Goal: Task Accomplishment & Management: Complete application form

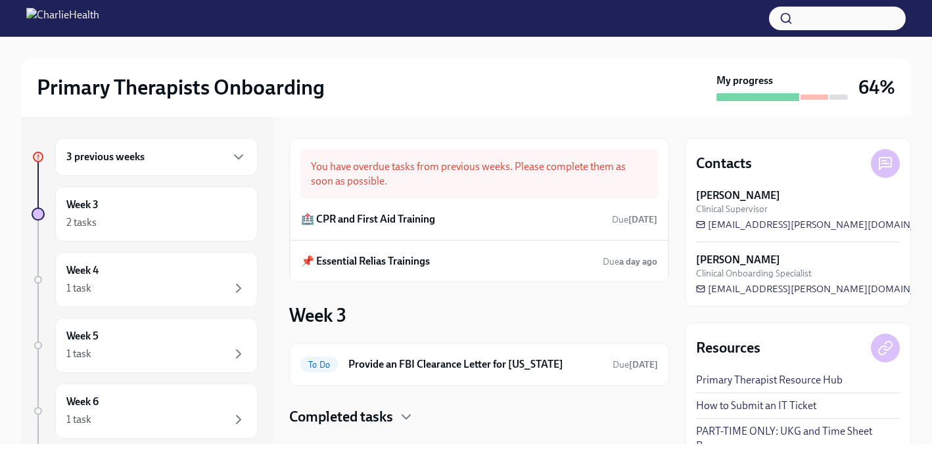
scroll to position [25, 0]
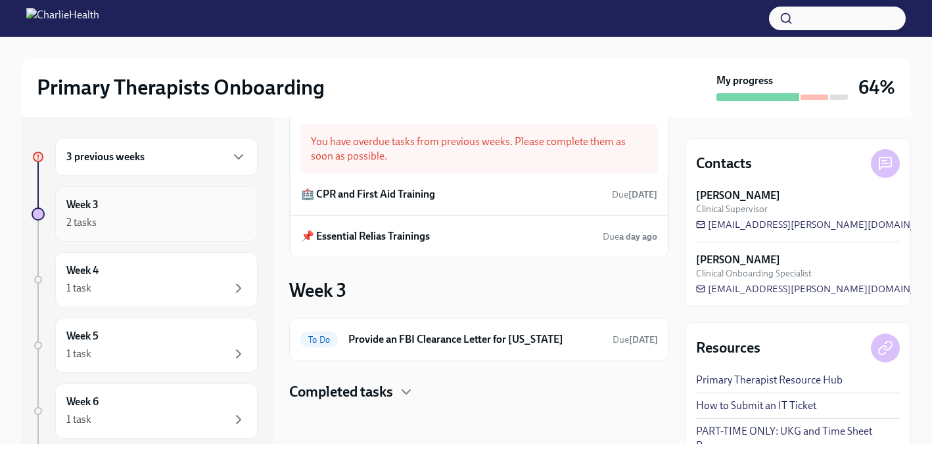
click at [108, 200] on div "Week 3 2 tasks" at bounding box center [156, 214] width 180 height 33
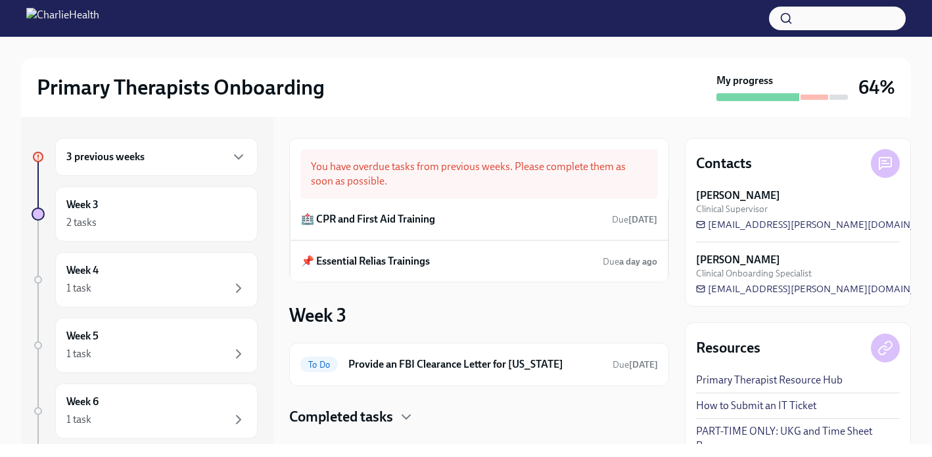
click at [174, 156] on div "3 previous weeks" at bounding box center [156, 157] width 180 height 16
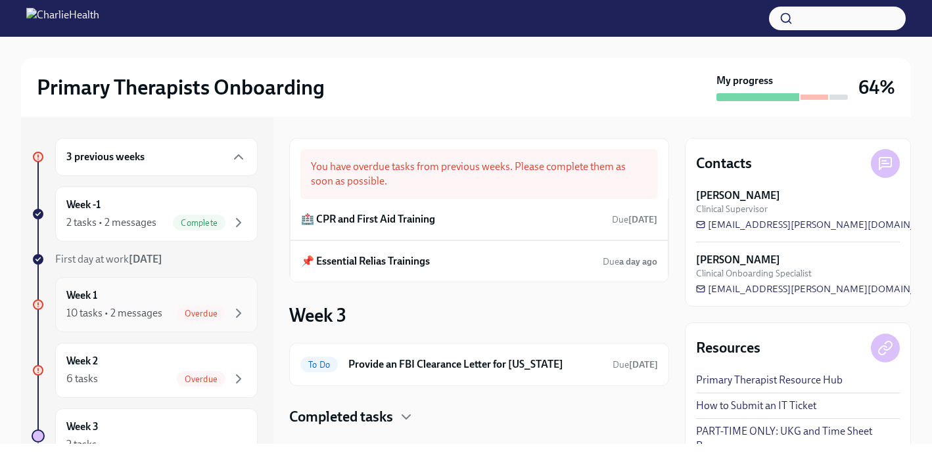
click at [157, 307] on div "10 tasks • 2 messages" at bounding box center [114, 313] width 96 height 14
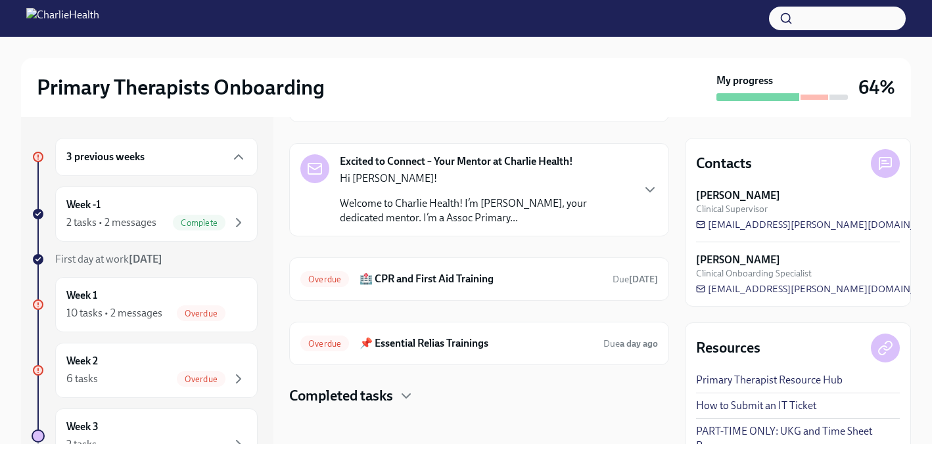
scroll to position [163, 0]
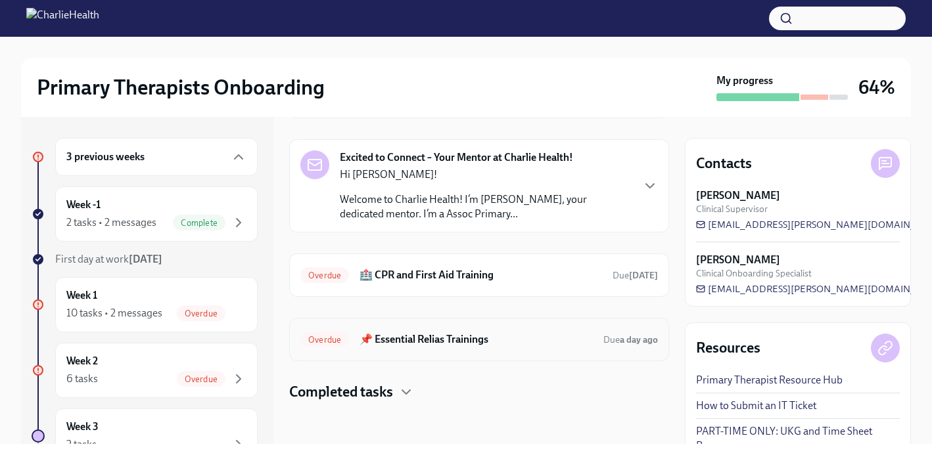
click at [392, 342] on h6 "📌 Essential Relias Trainings" at bounding box center [475, 340] width 233 height 14
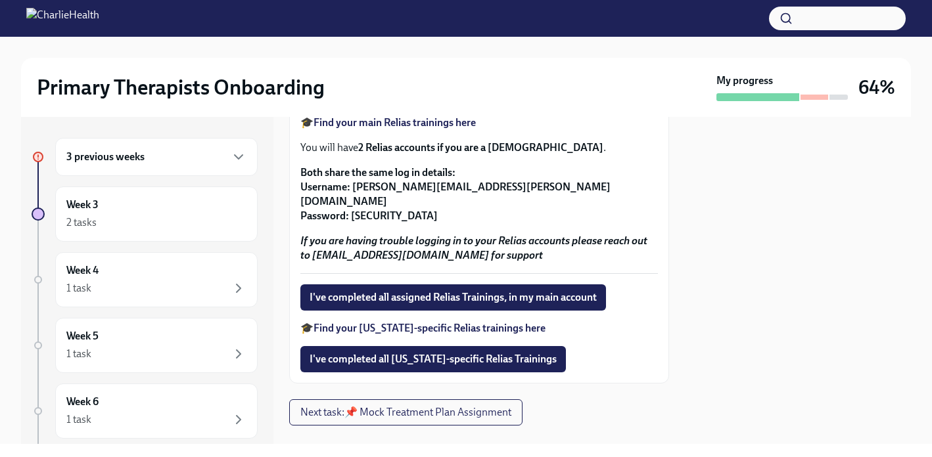
scroll to position [390, 0]
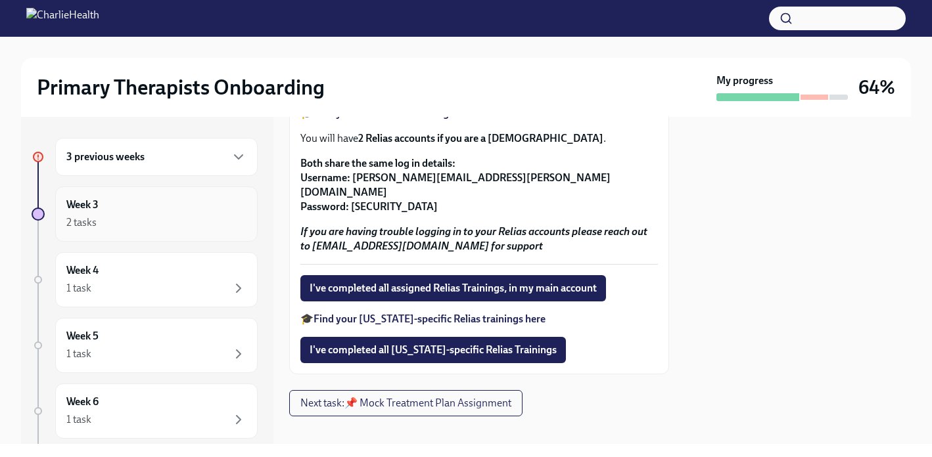
click at [177, 231] on div "Week 3 2 tasks" at bounding box center [156, 214] width 202 height 55
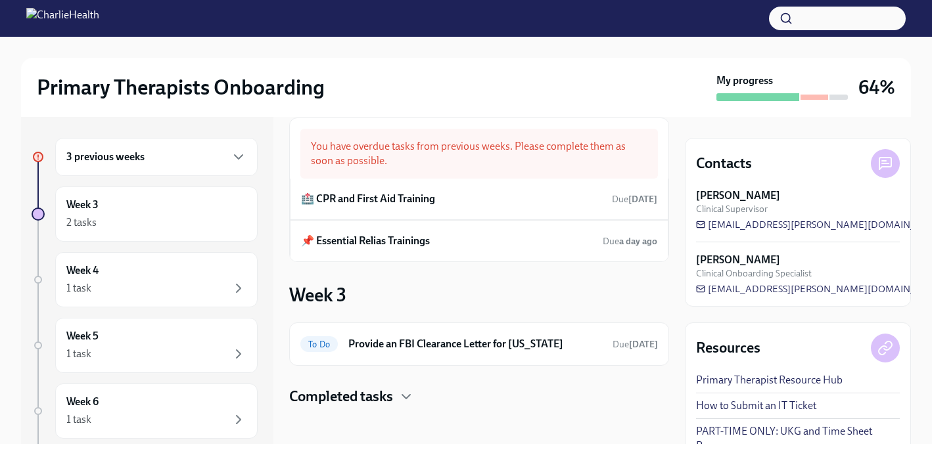
scroll to position [25, 0]
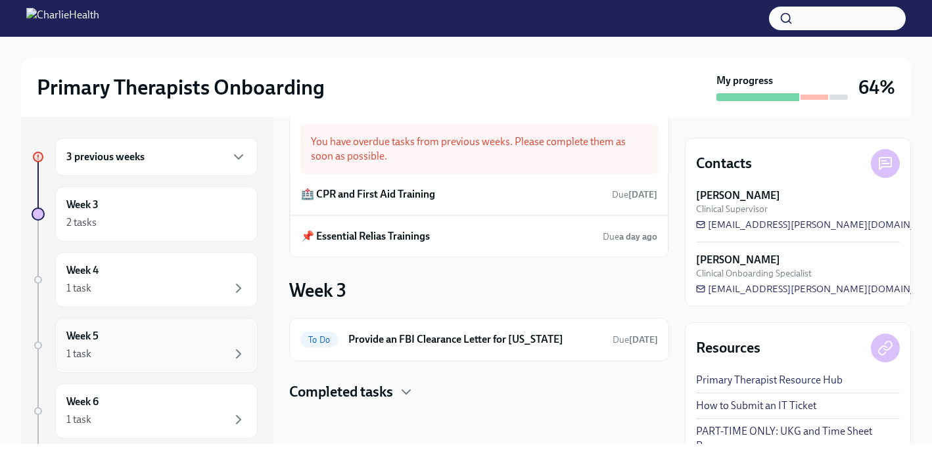
click at [197, 348] on div "1 task" at bounding box center [156, 354] width 180 height 16
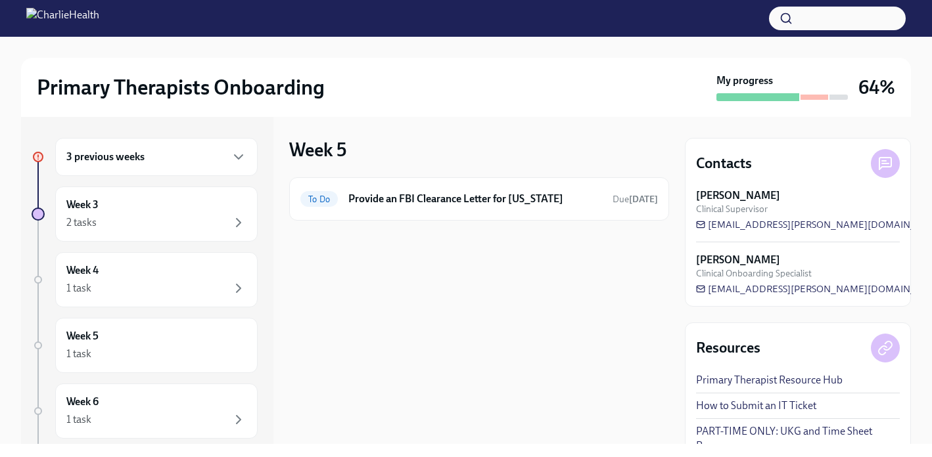
click at [164, 162] on div "3 previous weeks" at bounding box center [156, 157] width 180 height 16
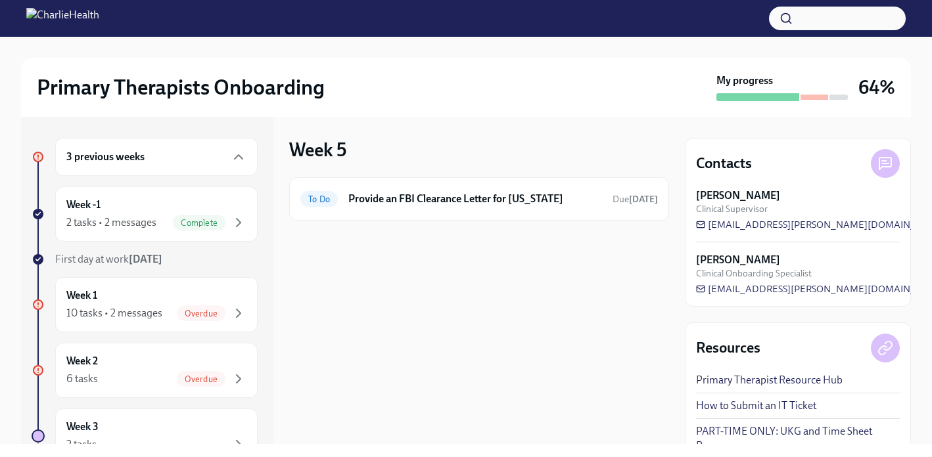
click at [195, 154] on div "3 previous weeks" at bounding box center [156, 157] width 180 height 16
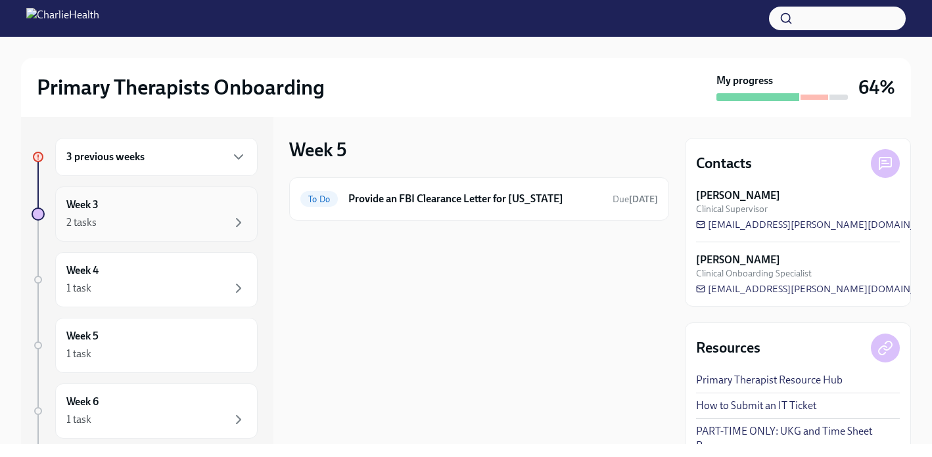
click at [133, 221] on div "2 tasks" at bounding box center [156, 223] width 180 height 16
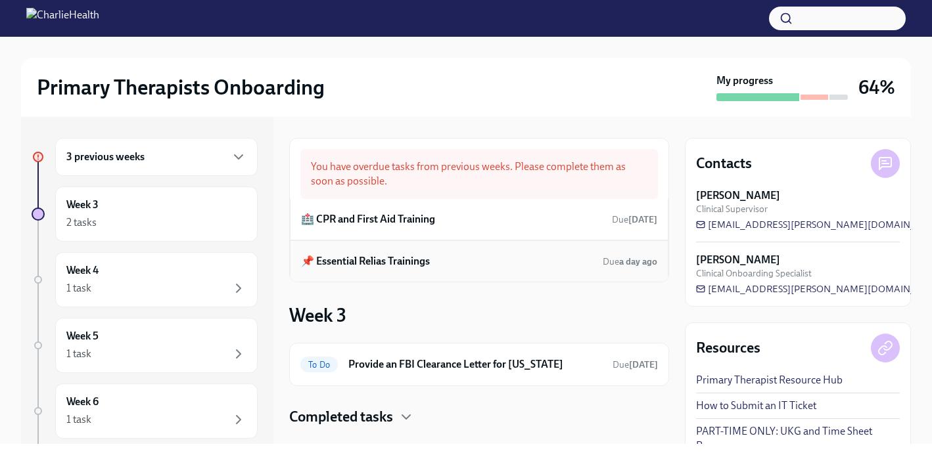
click at [391, 266] on h6 "📌 Essential Relias Trainings" at bounding box center [365, 261] width 129 height 14
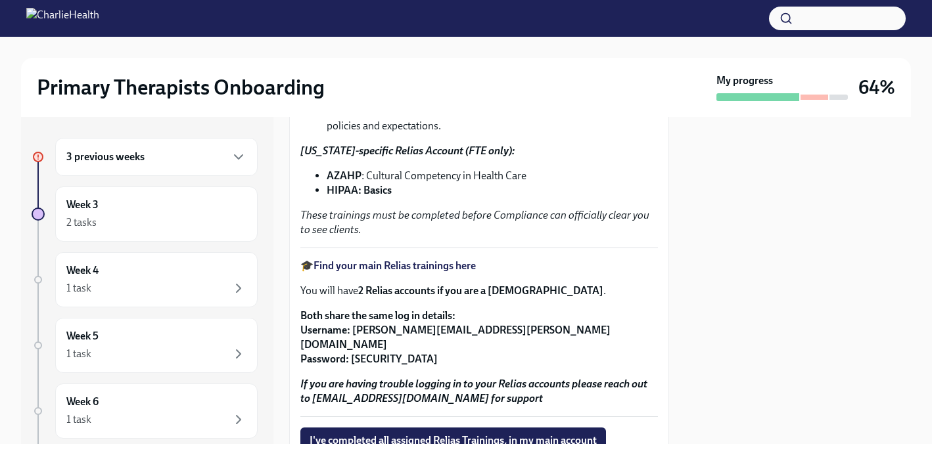
scroll to position [390, 0]
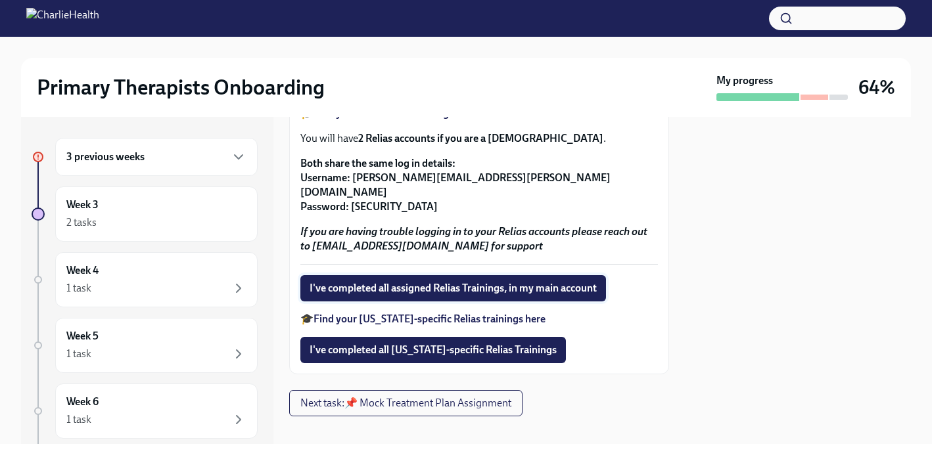
click at [438, 281] on button "I've completed all assigned Relias Trainings, in my main account" at bounding box center [453, 288] width 306 height 26
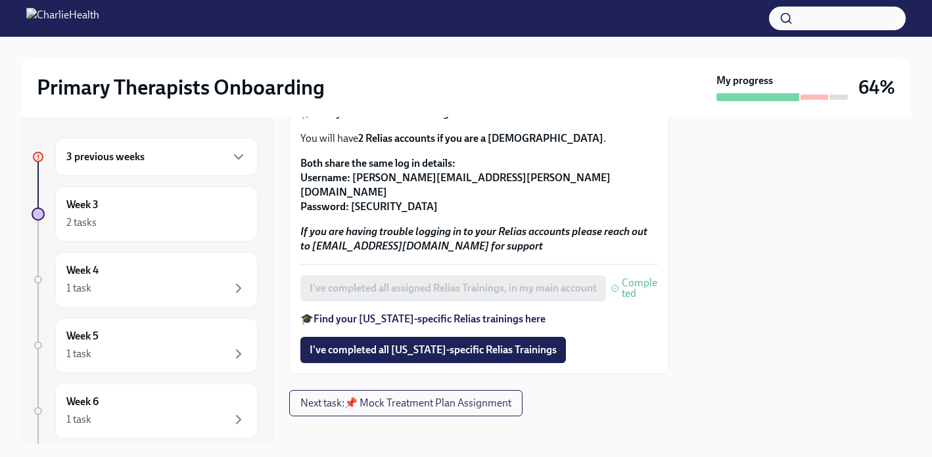
click at [204, 161] on div "3 previous weeks" at bounding box center [156, 157] width 180 height 16
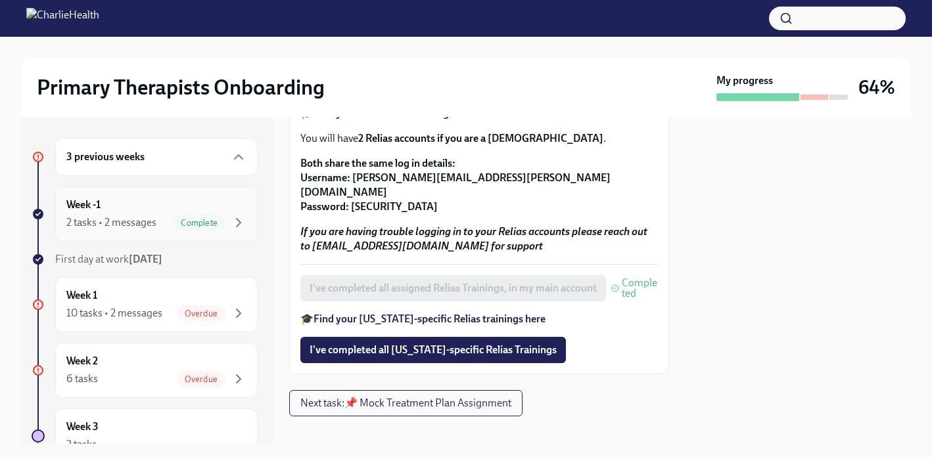
click at [162, 205] on div "Week -1 2 tasks • 2 messages Complete" at bounding box center [156, 214] width 180 height 33
